Goal: Transaction & Acquisition: Download file/media

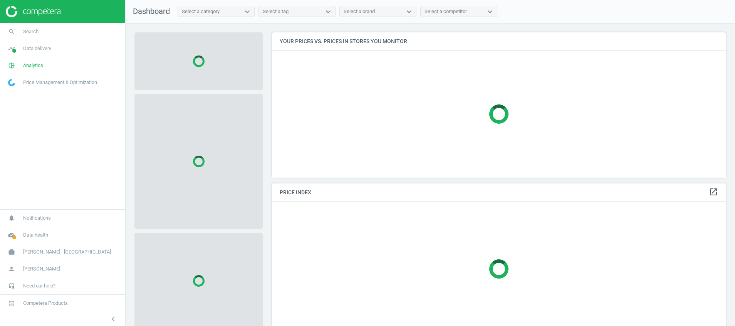
scroll to position [163, 463]
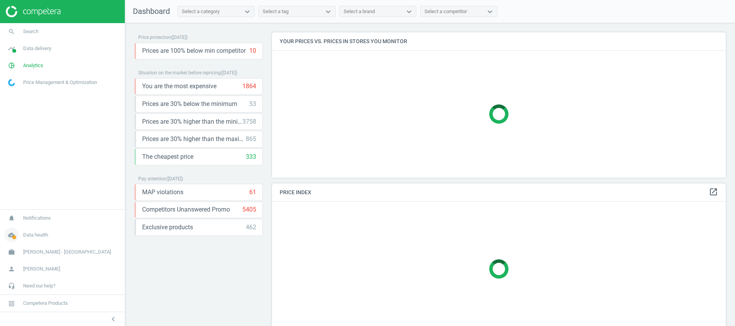
click at [9, 237] on icon "cloud_done" at bounding box center [11, 235] width 15 height 15
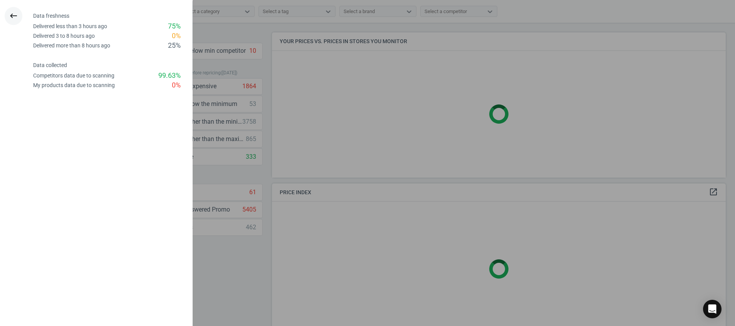
click at [9, 13] on icon "keyboard_backspace" at bounding box center [13, 15] width 9 height 9
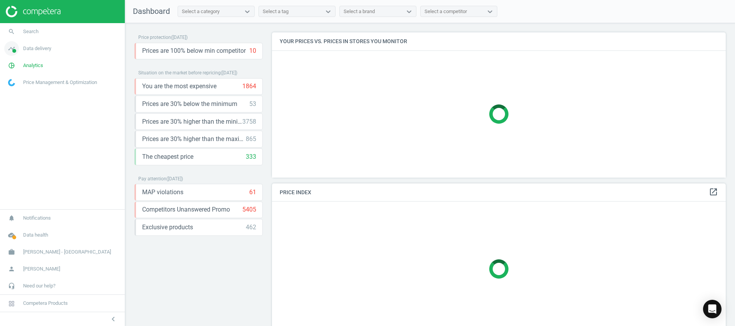
click at [13, 53] on icon "timeline" at bounding box center [11, 48] width 15 height 15
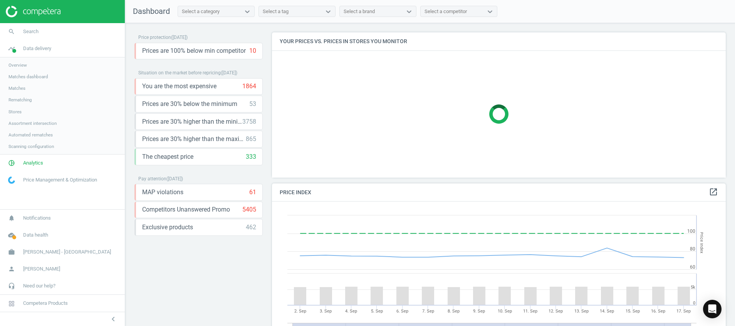
scroll to position [195, 463]
click at [12, 111] on span "Stores" at bounding box center [14, 112] width 13 height 6
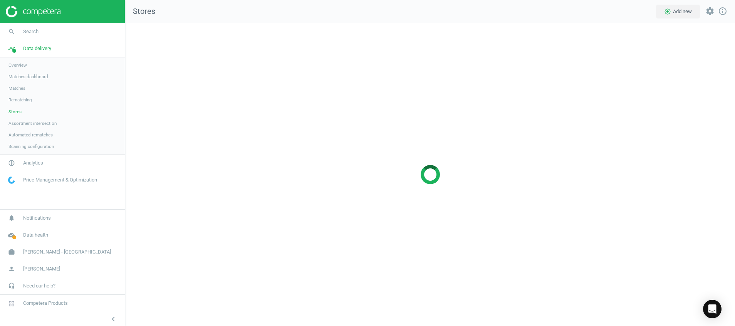
scroll to position [321, 628]
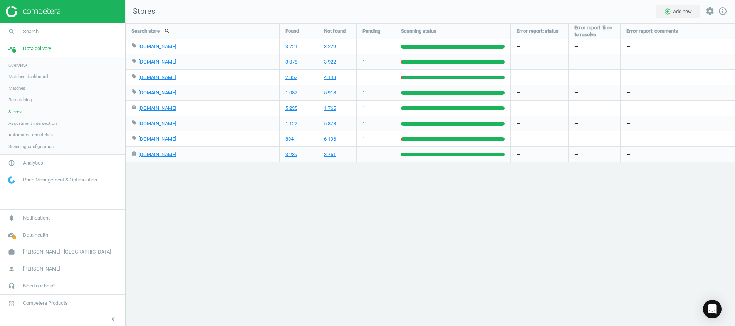
click at [59, 14] on img at bounding box center [33, 12] width 55 height 12
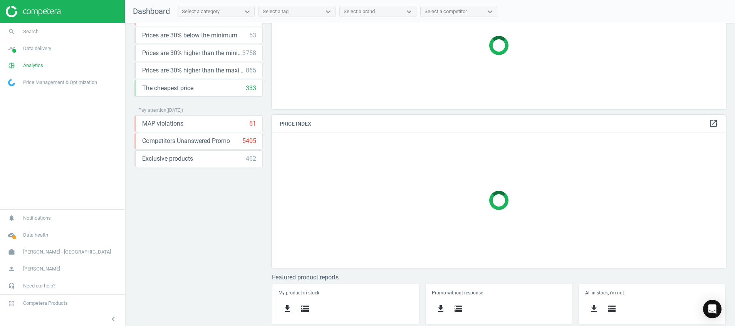
scroll to position [161, 0]
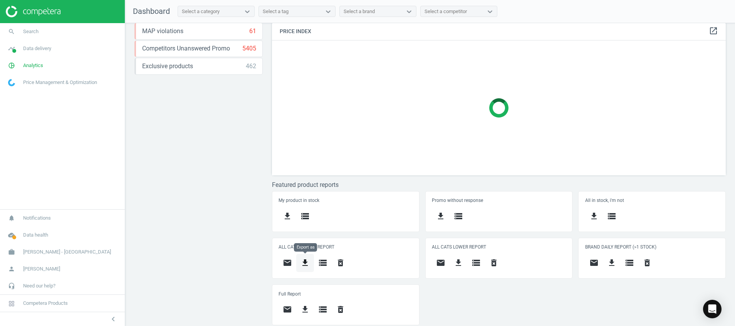
click at [300, 263] on button "get_app" at bounding box center [305, 263] width 18 height 18
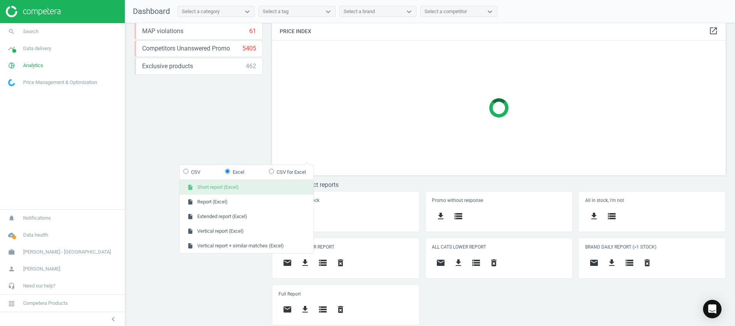
click at [220, 185] on button "insert_drive_file Short report (Excel)" at bounding box center [247, 187] width 134 height 15
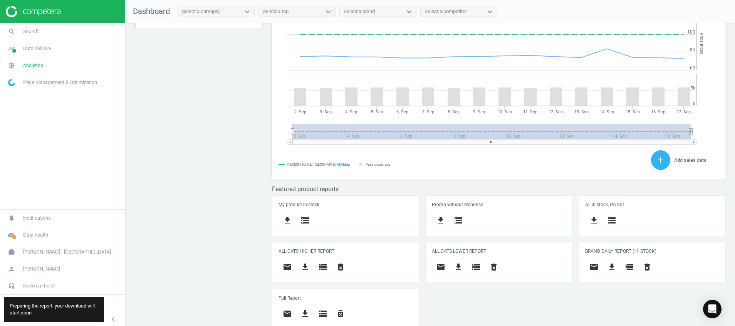
scroll to position [171, 463]
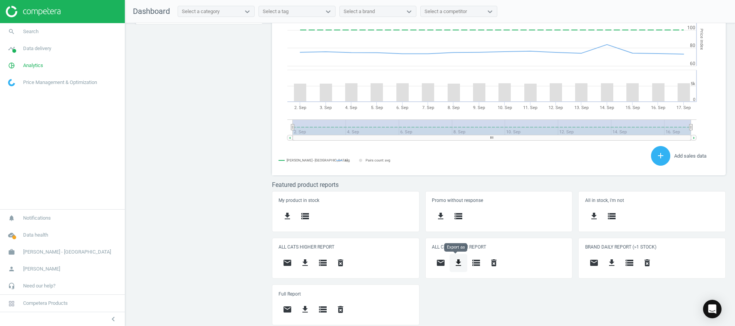
click at [454, 264] on icon "get_app" at bounding box center [458, 262] width 9 height 9
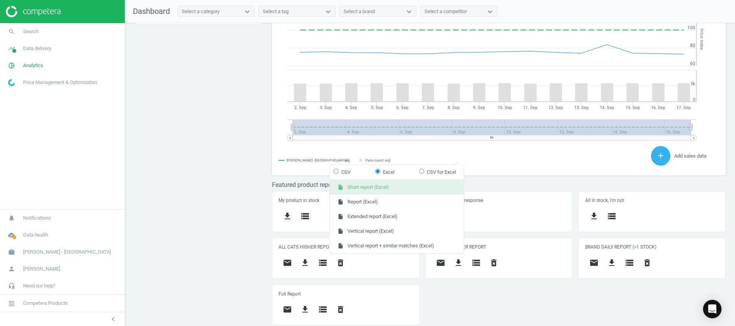
click at [401, 184] on button "insert_drive_file Short report (Excel)" at bounding box center [397, 187] width 134 height 15
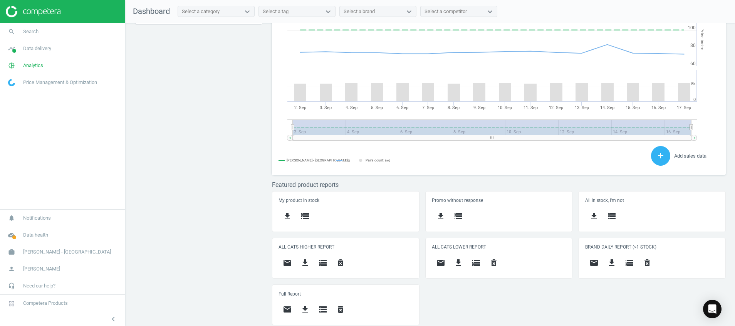
scroll to position [195, 463]
